Goal: Task Accomplishment & Management: Use online tool/utility

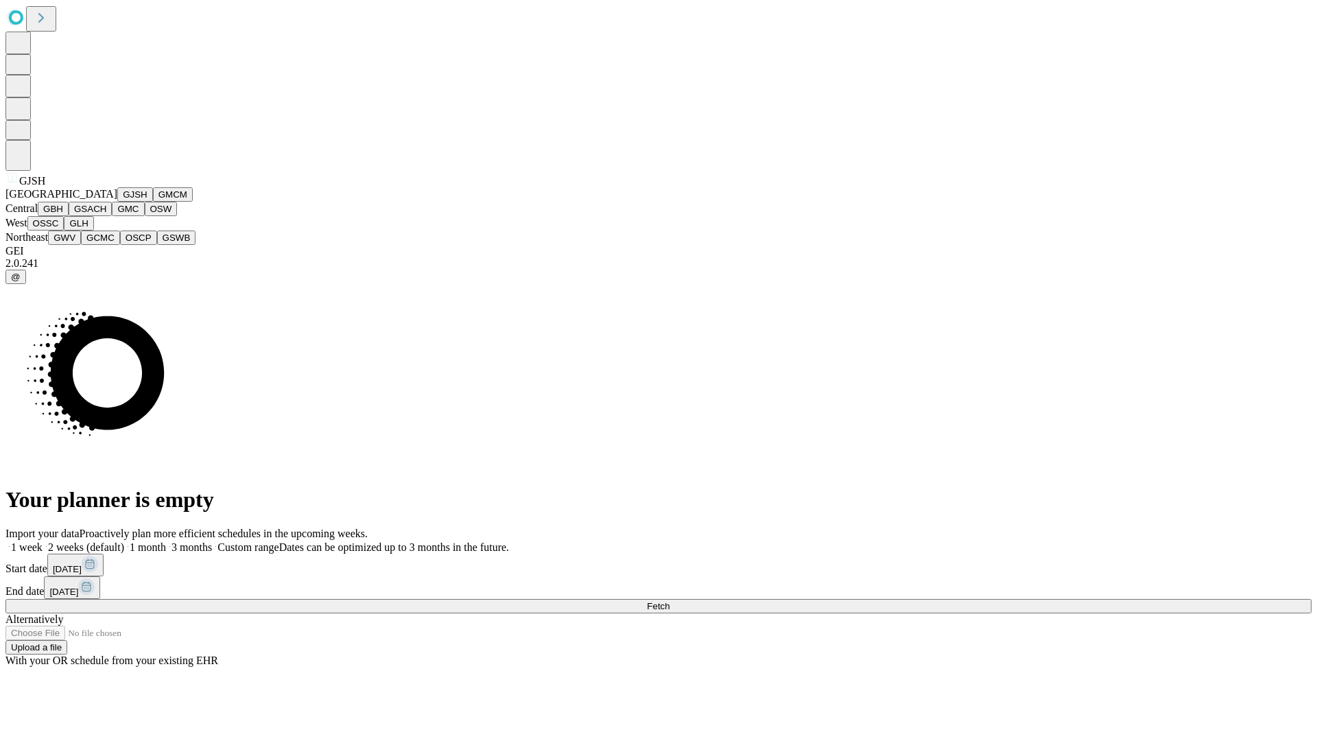
click at [117, 202] on button "GJSH" at bounding box center [135, 194] width 36 height 14
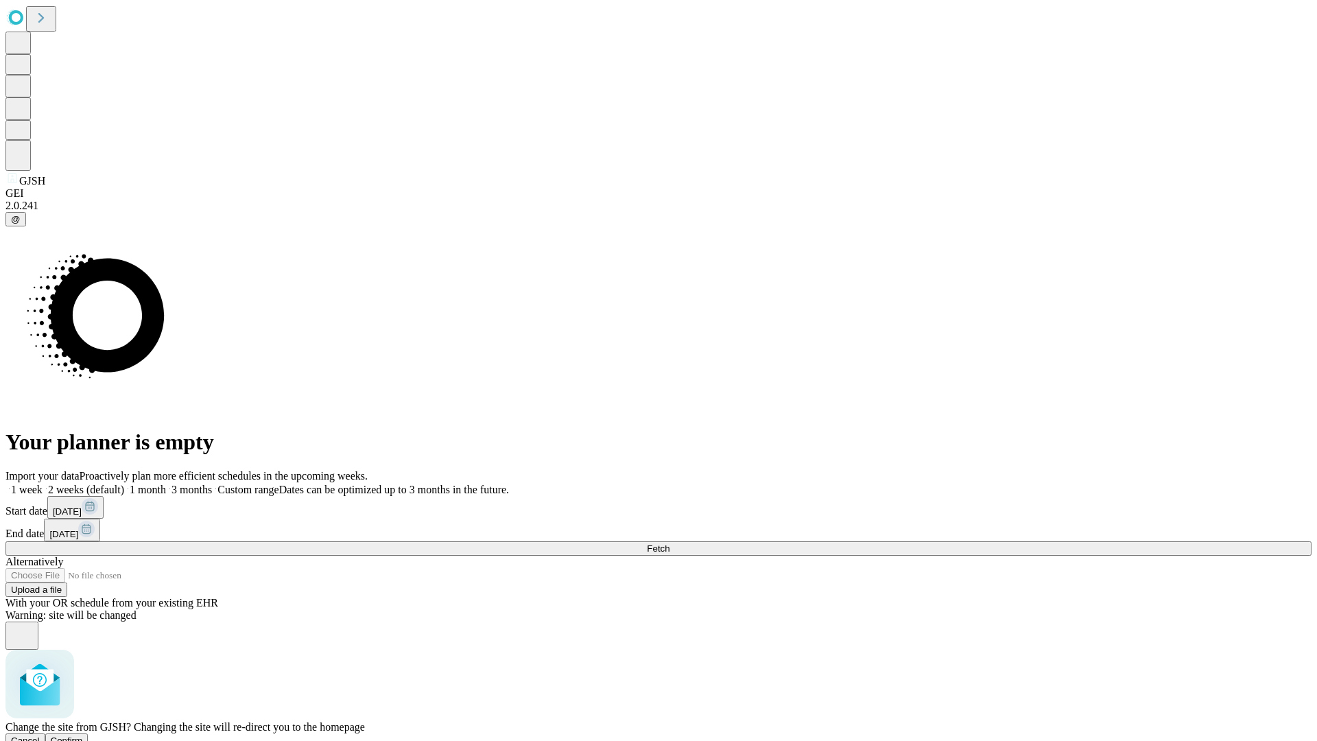
click at [83, 735] on span "Confirm" at bounding box center [67, 740] width 32 height 10
click at [43, 484] on label "1 week" at bounding box center [23, 490] width 37 height 12
click at [670, 543] on span "Fetch" at bounding box center [658, 548] width 23 height 10
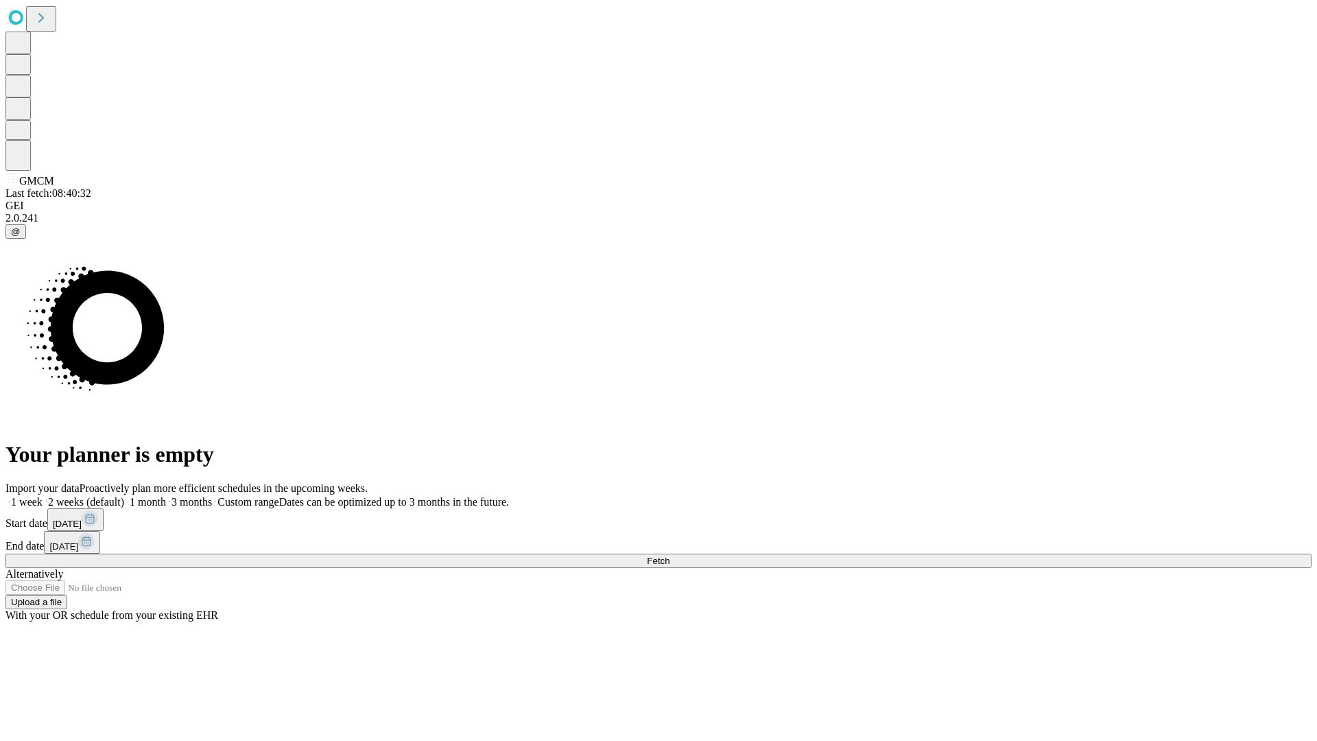
click at [43, 496] on label "1 week" at bounding box center [23, 502] width 37 height 12
click at [670, 556] on span "Fetch" at bounding box center [658, 561] width 23 height 10
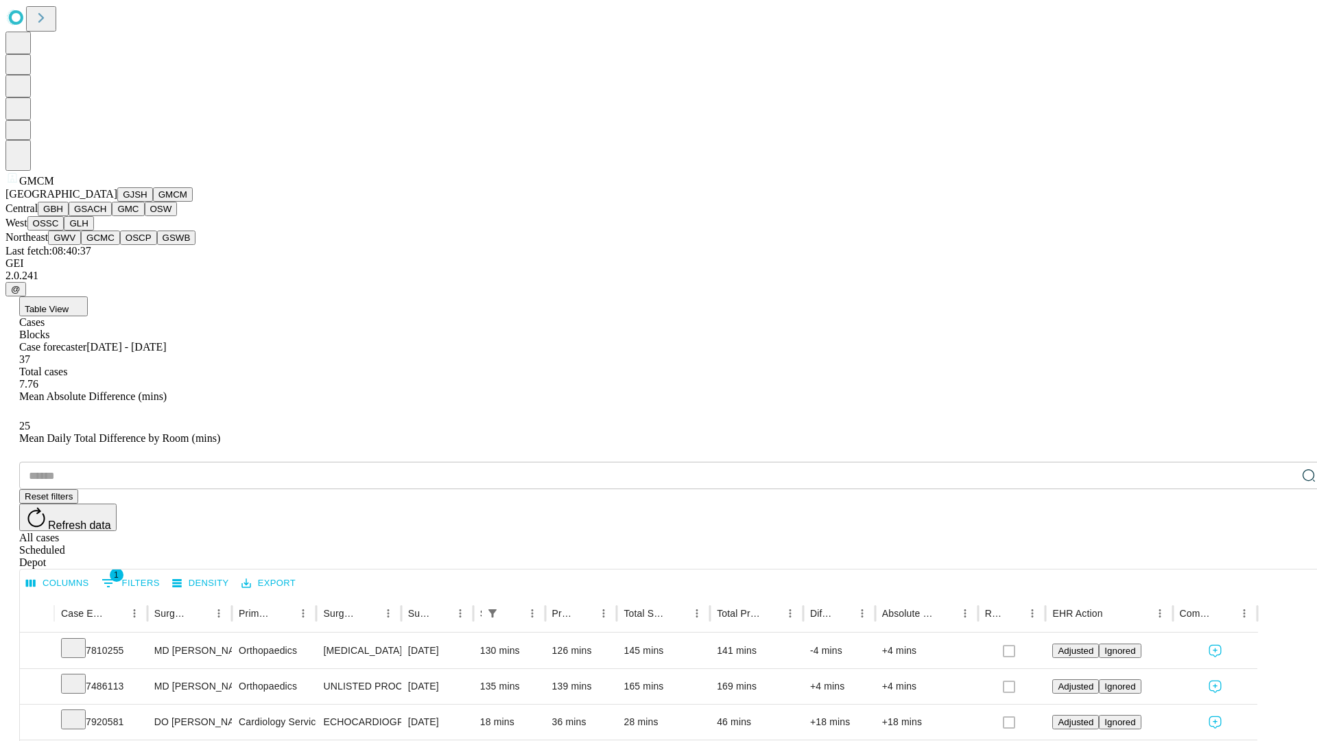
click at [69, 216] on button "GBH" at bounding box center [53, 209] width 31 height 14
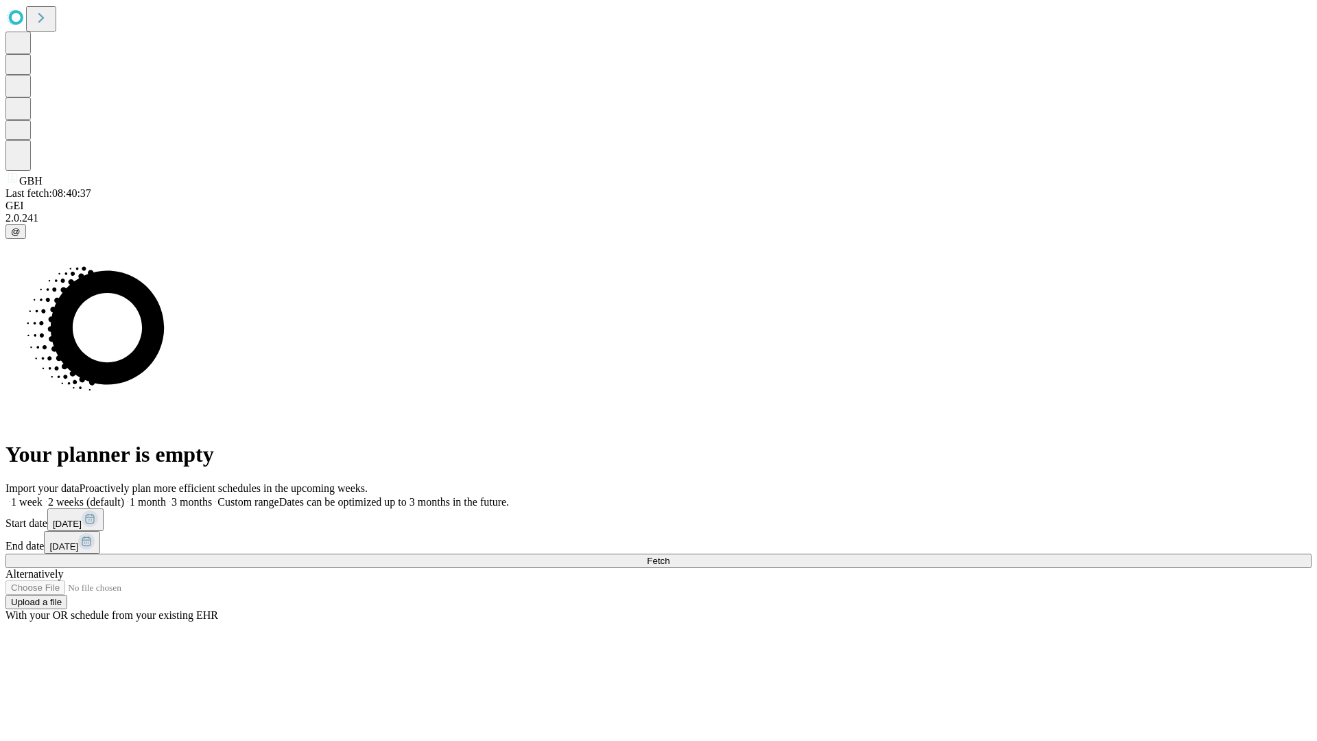
click at [43, 496] on label "1 week" at bounding box center [23, 502] width 37 height 12
click at [670, 556] on span "Fetch" at bounding box center [658, 561] width 23 height 10
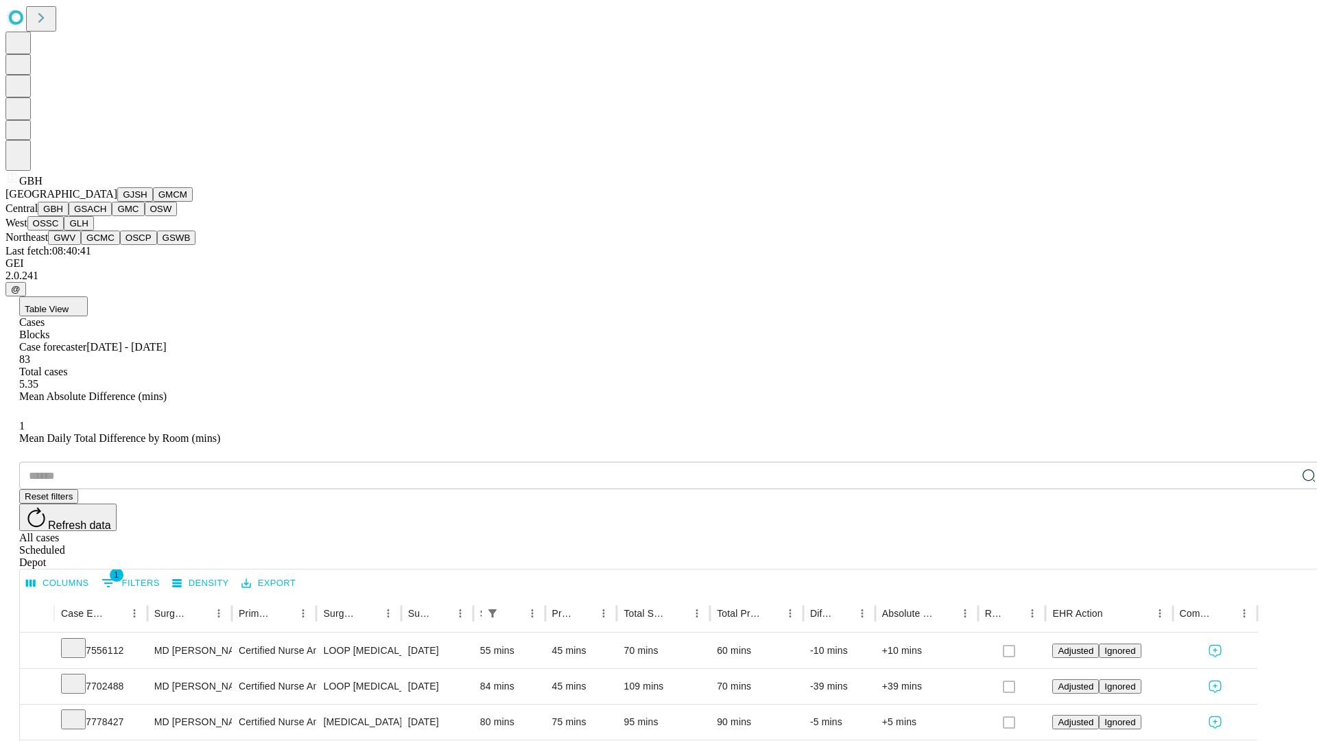
click at [106, 216] on button "GSACH" at bounding box center [90, 209] width 43 height 14
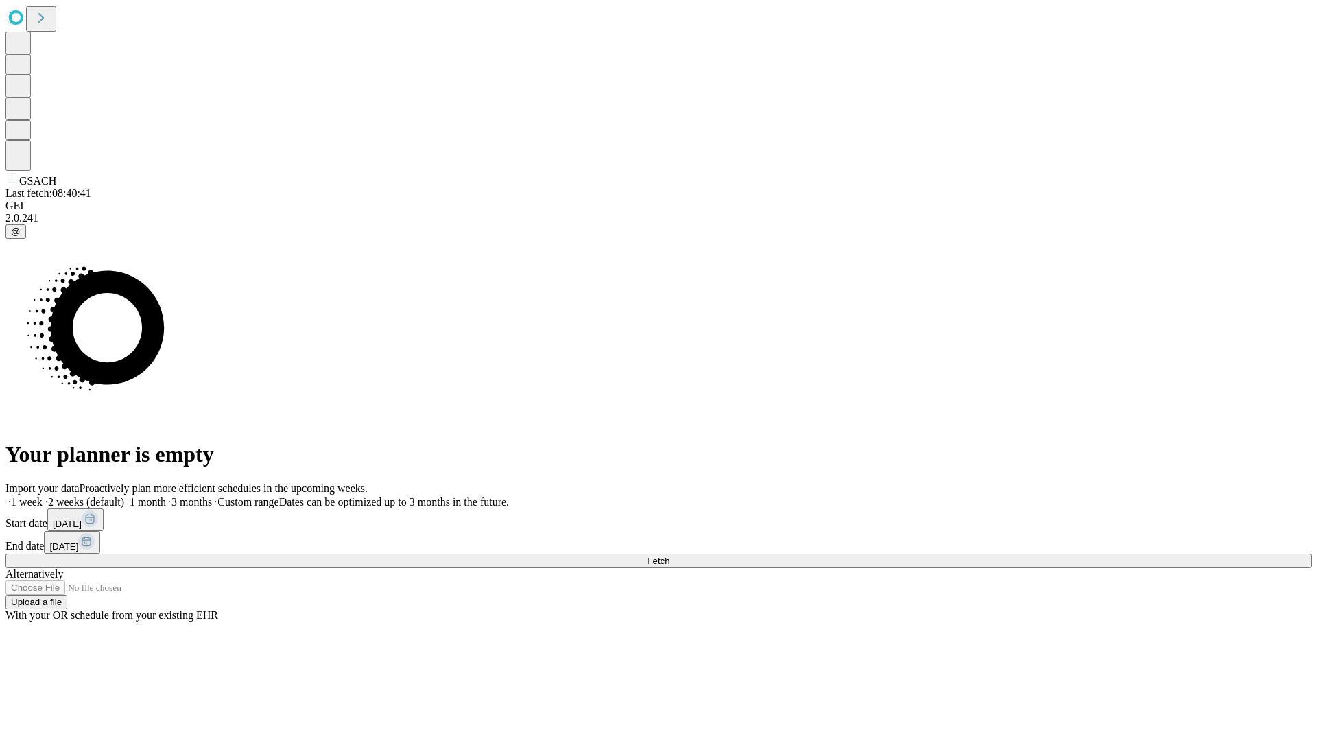
click at [43, 496] on label "1 week" at bounding box center [23, 502] width 37 height 12
click at [670, 556] on span "Fetch" at bounding box center [658, 561] width 23 height 10
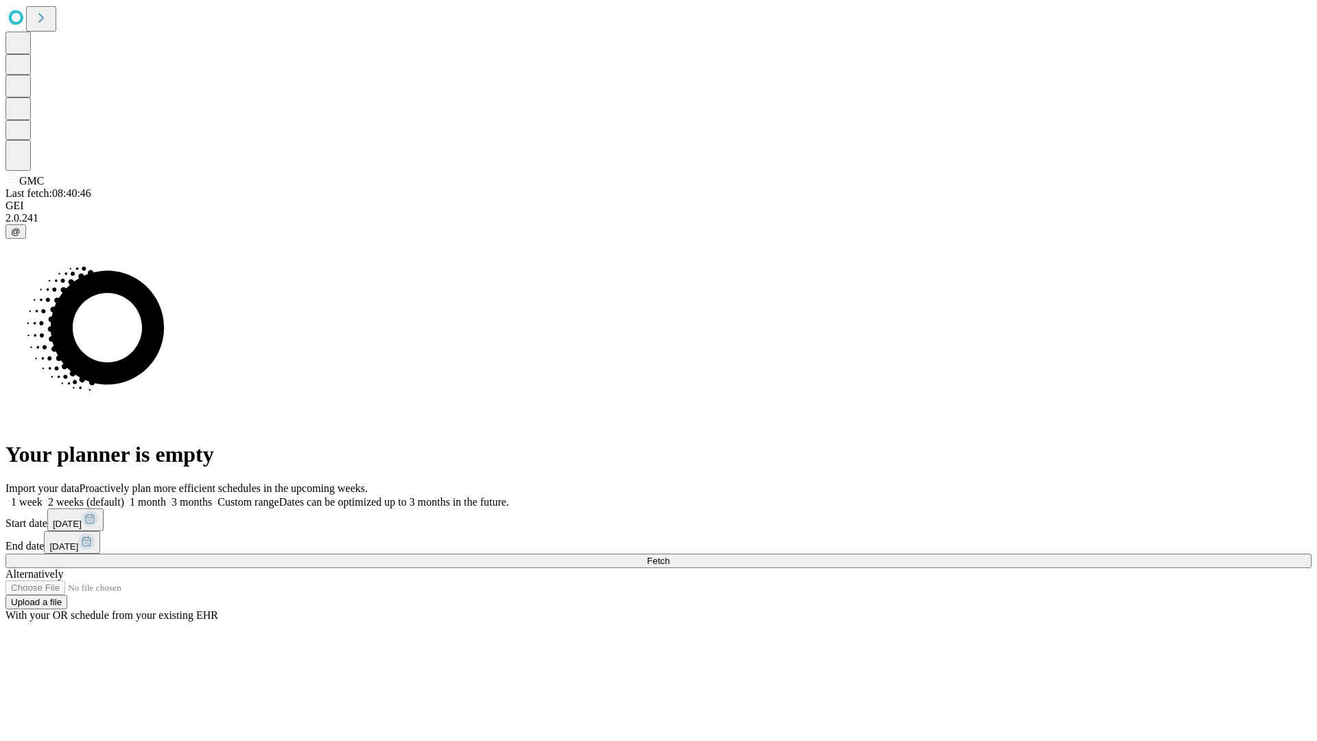
click at [43, 496] on label "1 week" at bounding box center [23, 502] width 37 height 12
click at [670, 556] on span "Fetch" at bounding box center [658, 561] width 23 height 10
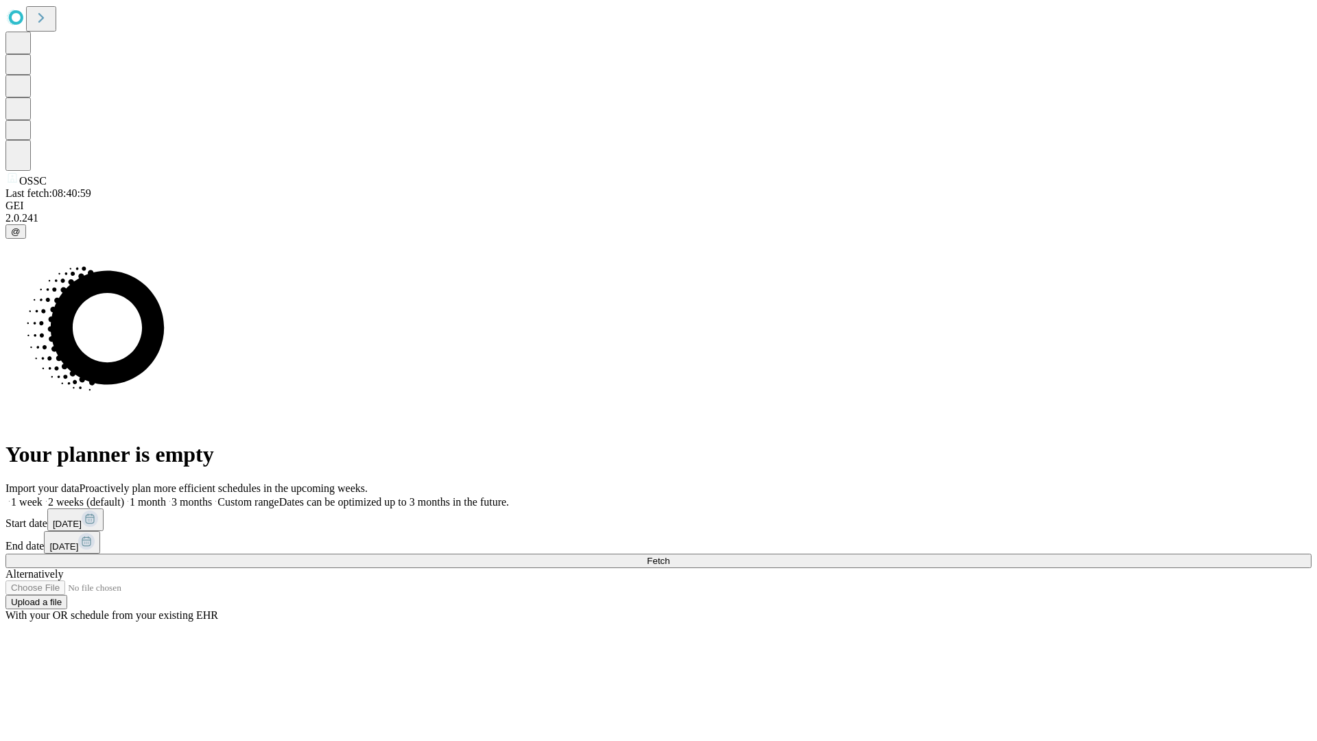
click at [43, 496] on label "1 week" at bounding box center [23, 502] width 37 height 12
click at [670, 556] on span "Fetch" at bounding box center [658, 561] width 23 height 10
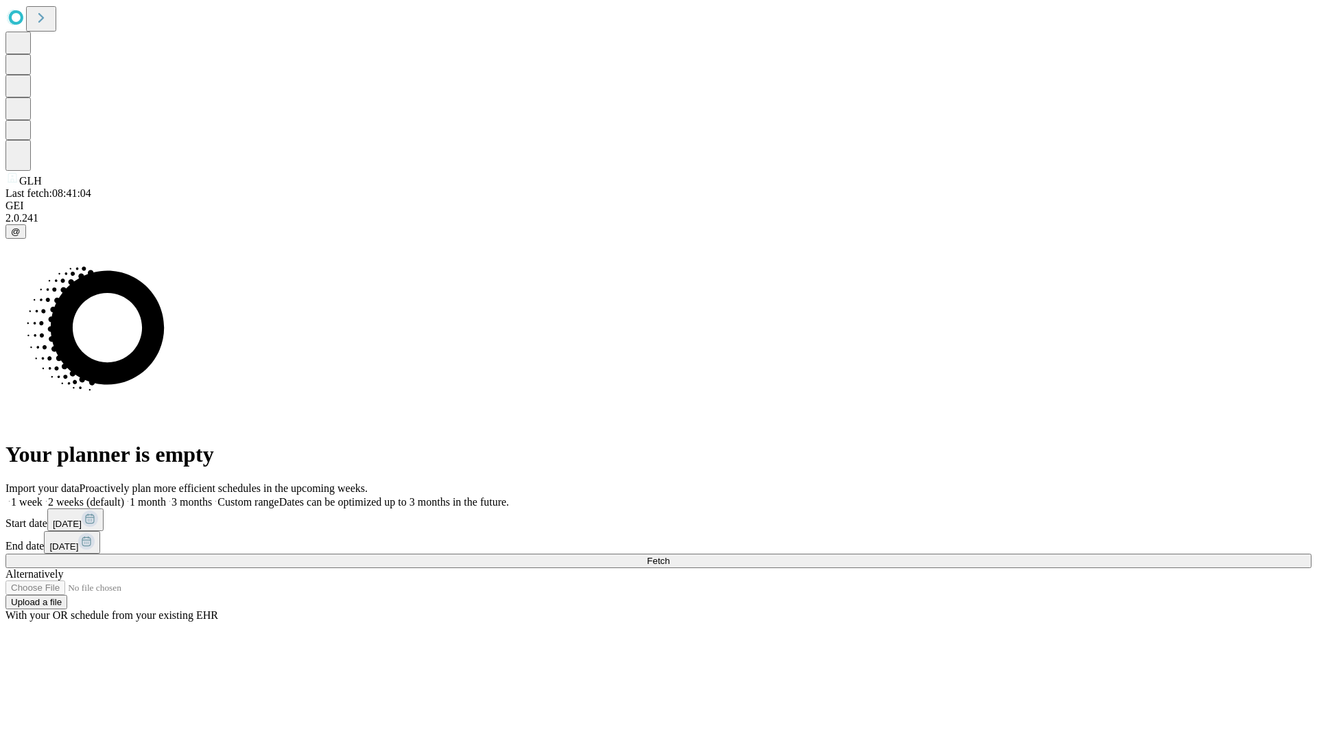
click at [43, 496] on label "1 week" at bounding box center [23, 502] width 37 height 12
click at [670, 556] on span "Fetch" at bounding box center [658, 561] width 23 height 10
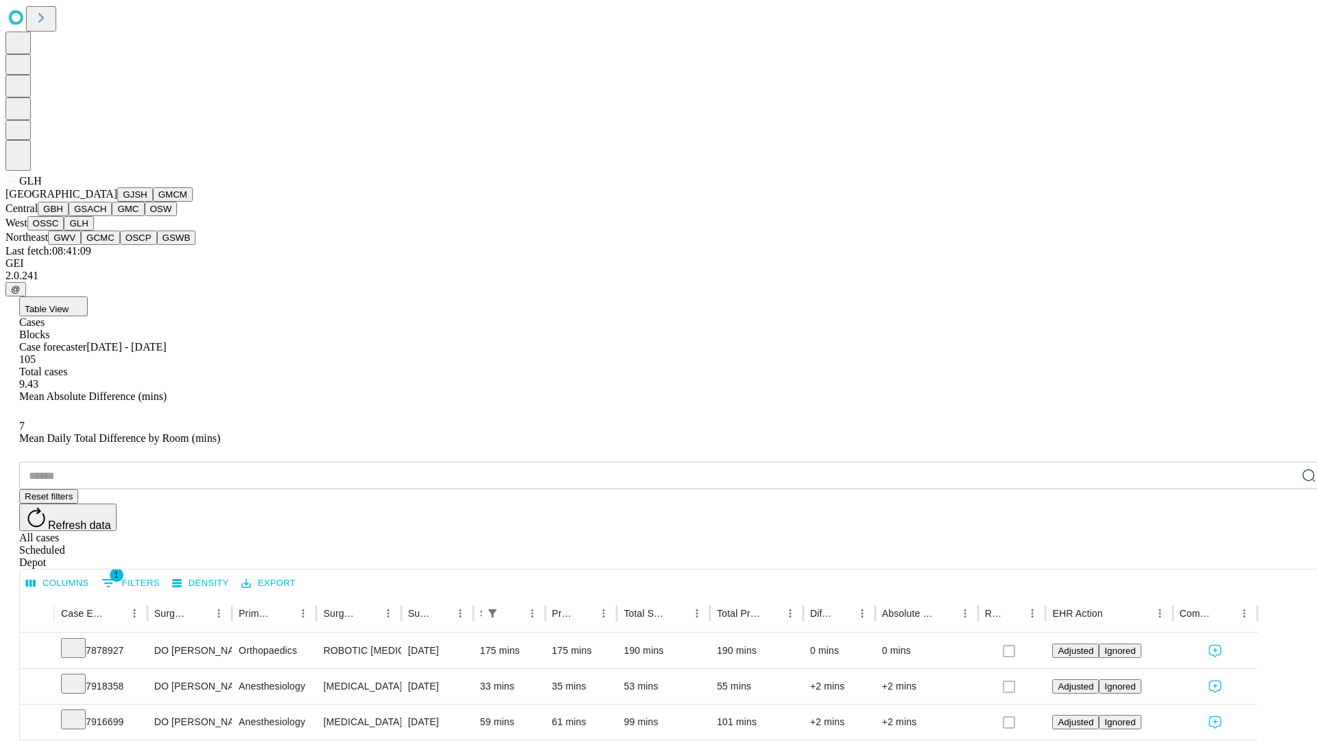
click at [81, 245] on button "GWV" at bounding box center [64, 238] width 33 height 14
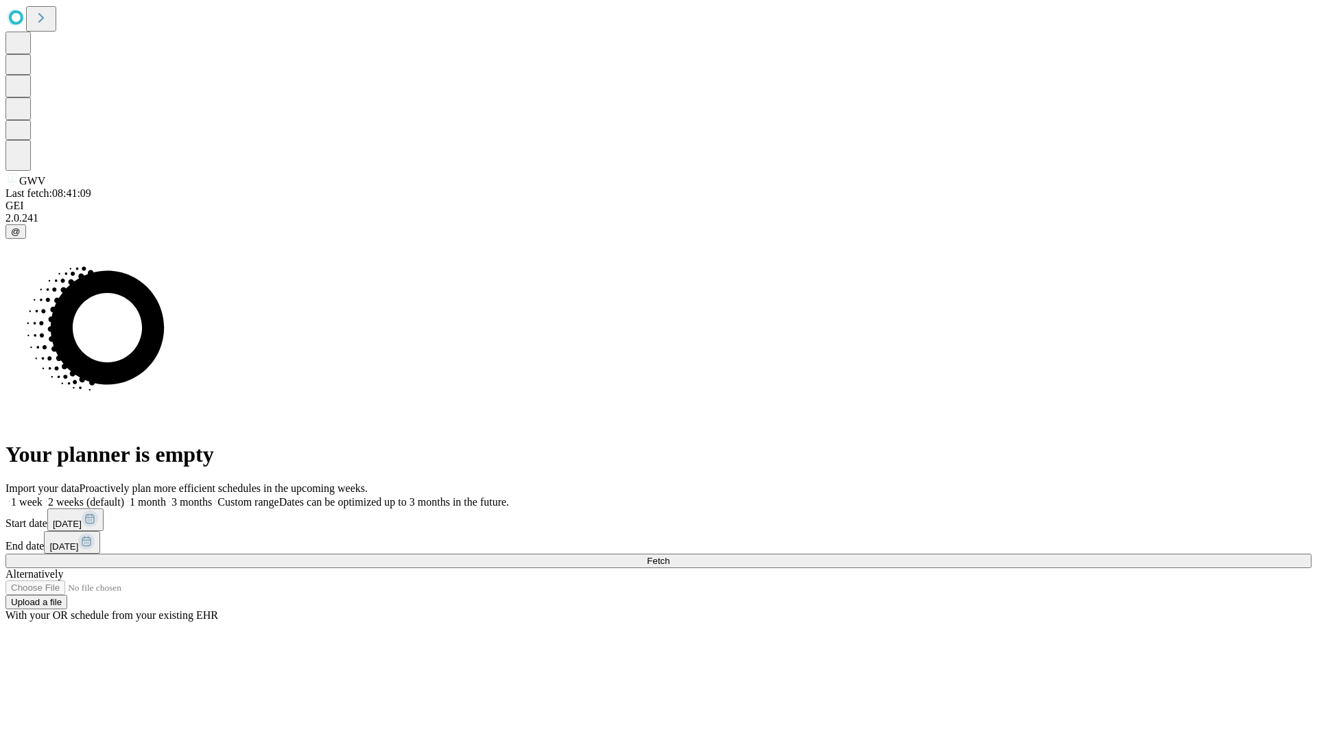
click at [43, 496] on label "1 week" at bounding box center [23, 502] width 37 height 12
click at [670, 556] on span "Fetch" at bounding box center [658, 561] width 23 height 10
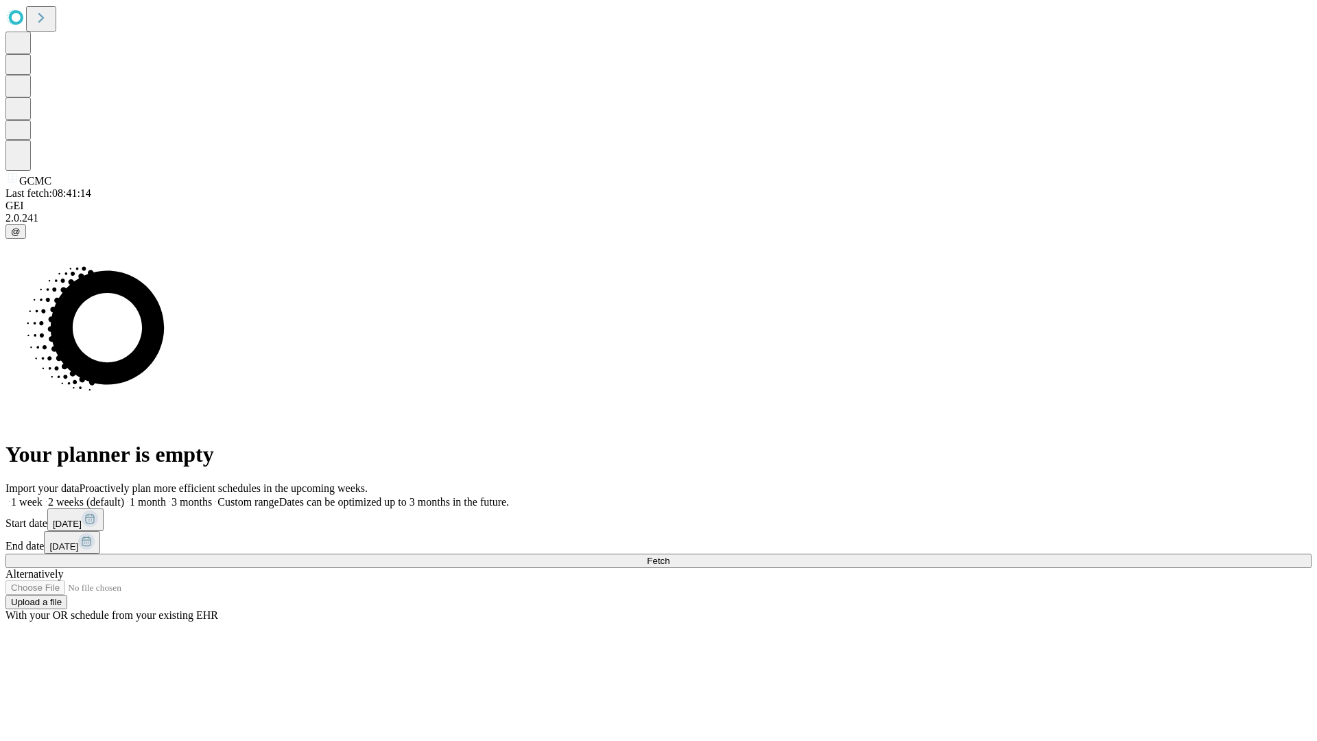
click at [43, 496] on label "1 week" at bounding box center [23, 502] width 37 height 12
click at [670, 556] on span "Fetch" at bounding box center [658, 561] width 23 height 10
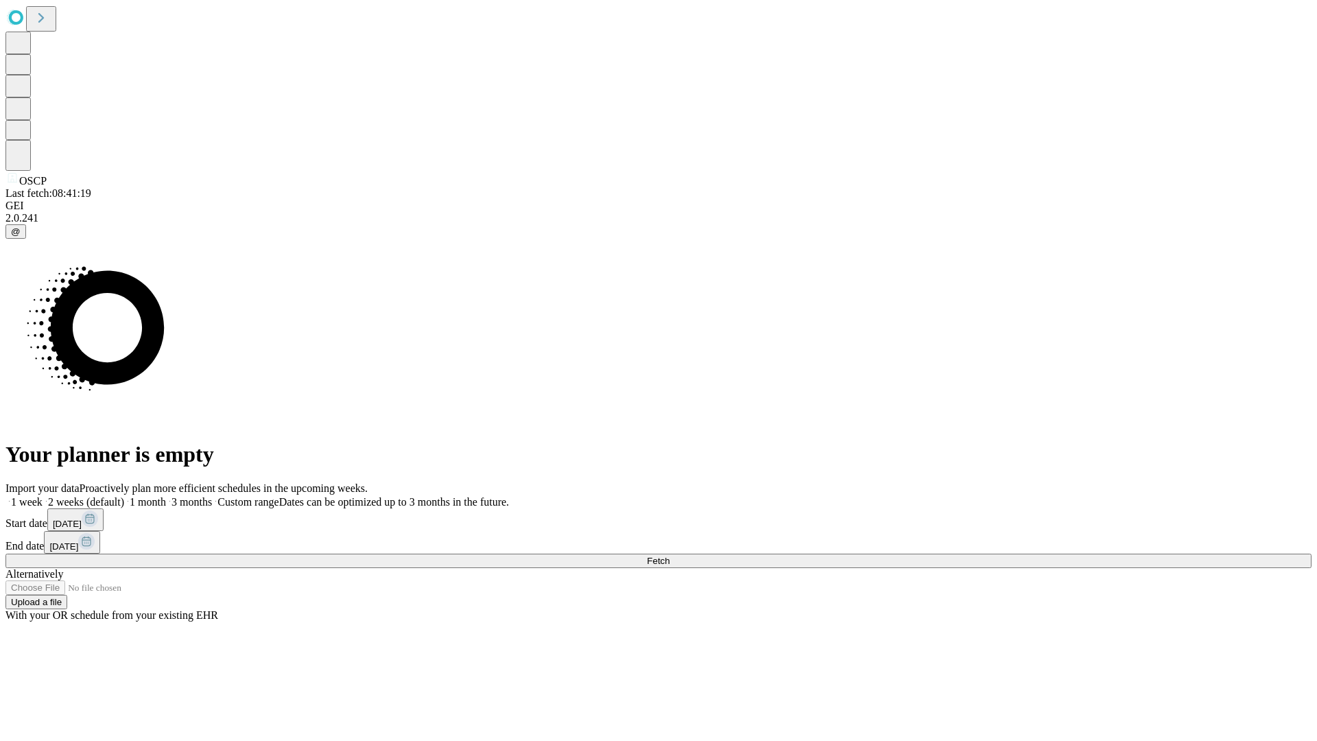
click at [43, 496] on label "1 week" at bounding box center [23, 502] width 37 height 12
click at [670, 556] on span "Fetch" at bounding box center [658, 561] width 23 height 10
